Goal: Task Accomplishment & Management: Use online tool/utility

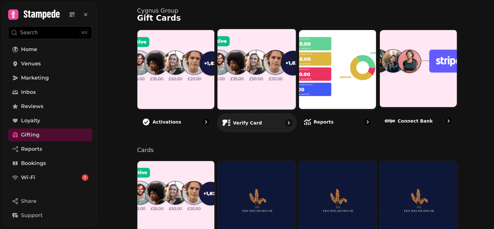
click at [239, 119] on p "Verify card" at bounding box center [247, 122] width 29 height 6
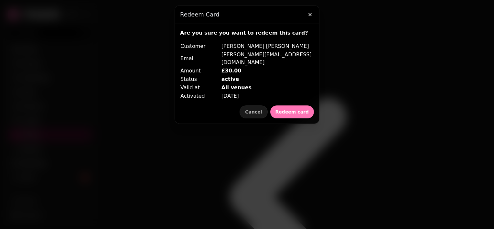
click at [284, 105] on button "Redeem card" at bounding box center [292, 111] width 44 height 13
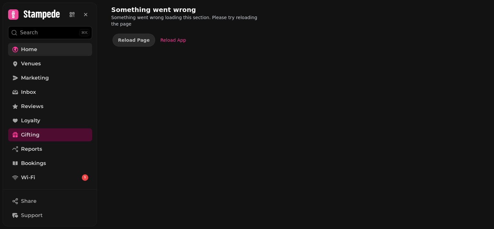
click at [73, 49] on link "Home" at bounding box center [50, 49] width 84 height 13
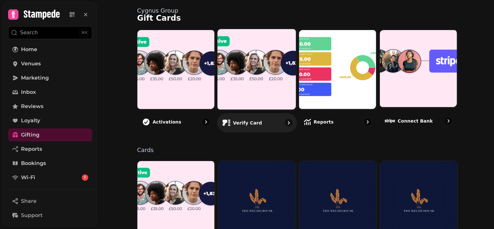
click at [252, 113] on link "Verify card" at bounding box center [257, 81] width 80 height 104
